Goal: Go to known website

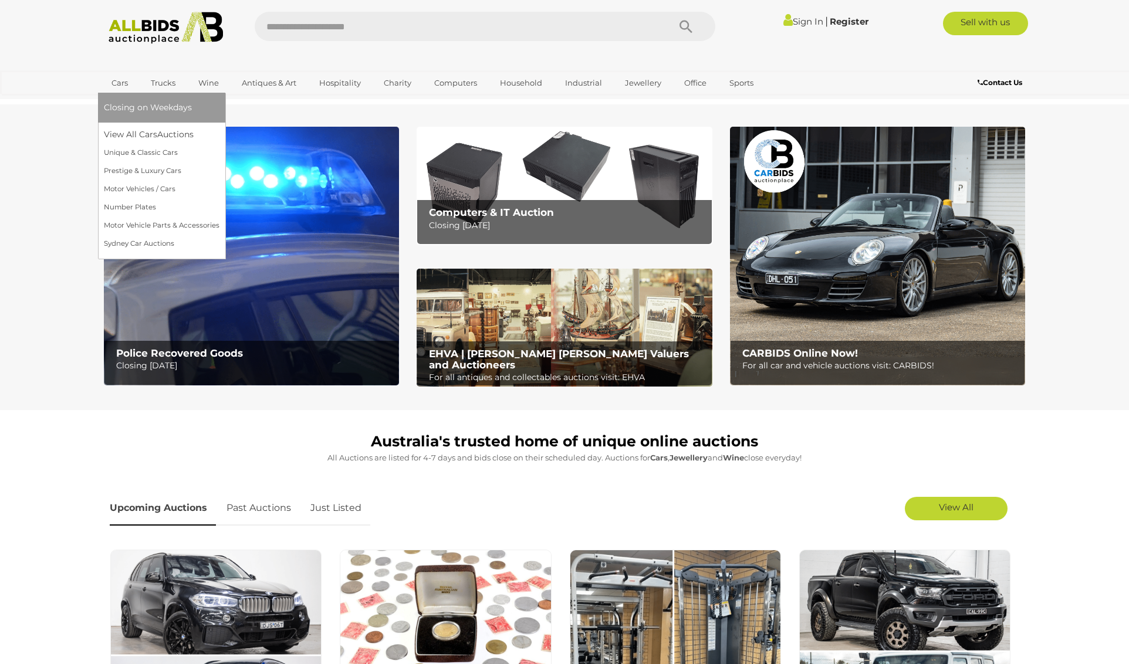
click at [126, 83] on link "Cars" at bounding box center [120, 82] width 32 height 19
click at [129, 133] on link "View All Cars Auctions" at bounding box center [162, 135] width 116 height 18
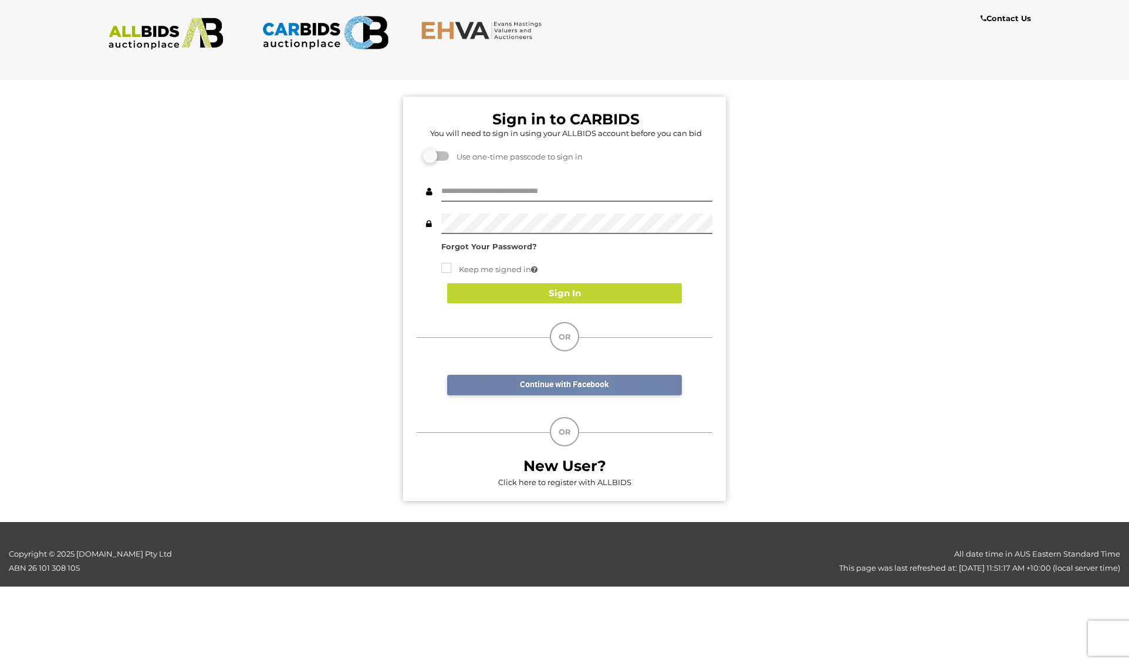
click at [594, 386] on link "Continue with Facebook" at bounding box center [564, 385] width 235 height 21
